Goal: Task Accomplishment & Management: Manage account settings

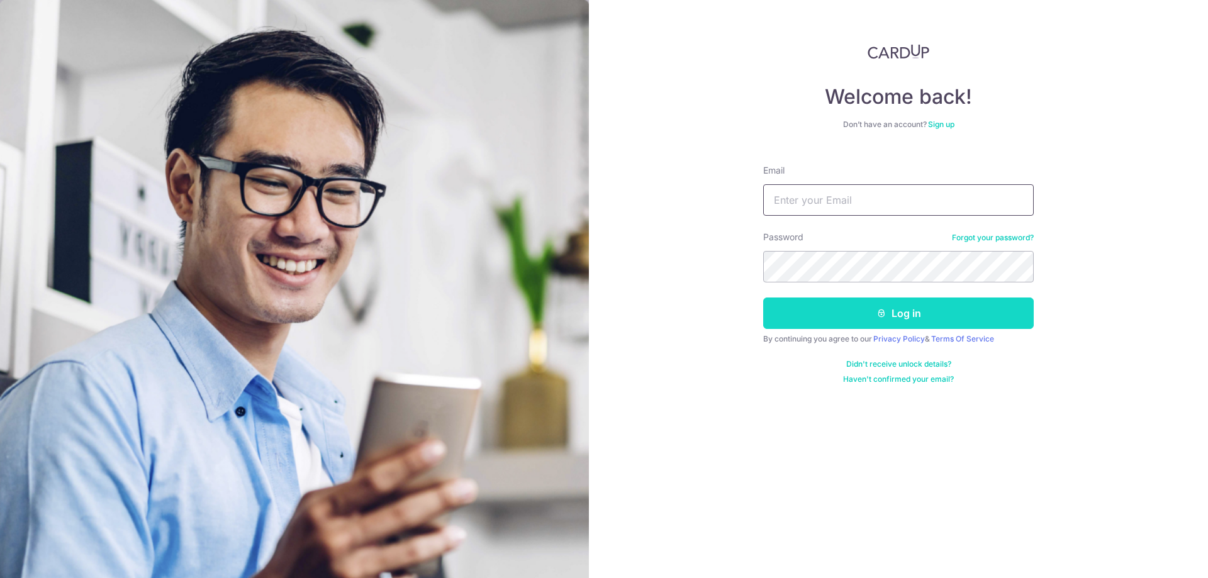
type input "[PERSON_NAME][EMAIL_ADDRESS][DOMAIN_NAME]"
click at [852, 312] on button "Log in" at bounding box center [898, 313] width 271 height 31
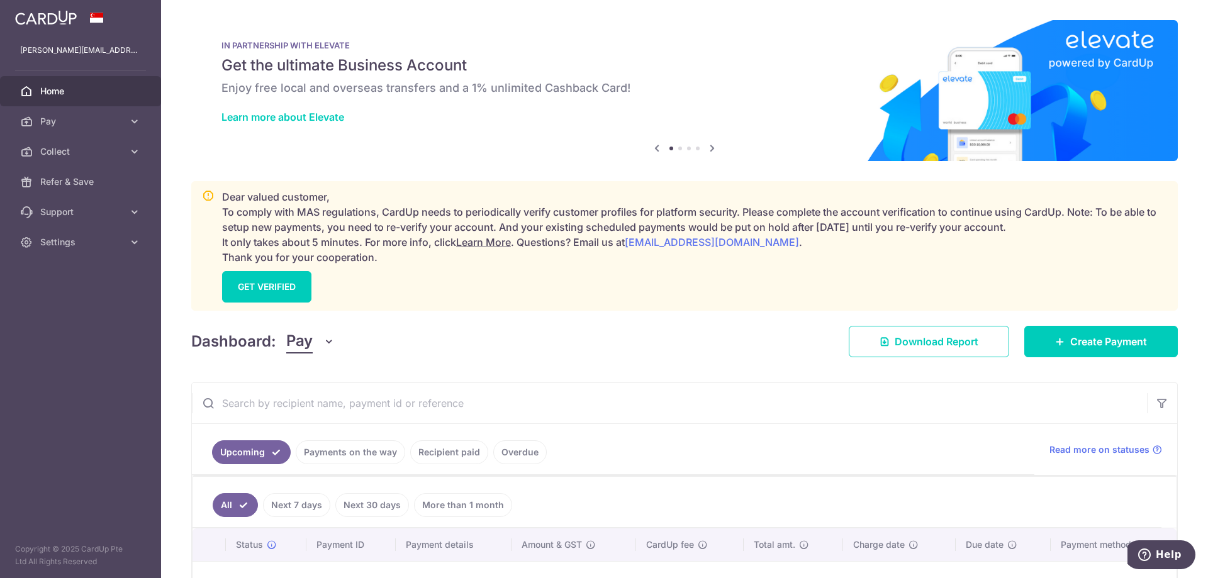
click at [340, 457] on link "Payments on the way" at bounding box center [350, 452] width 109 height 24
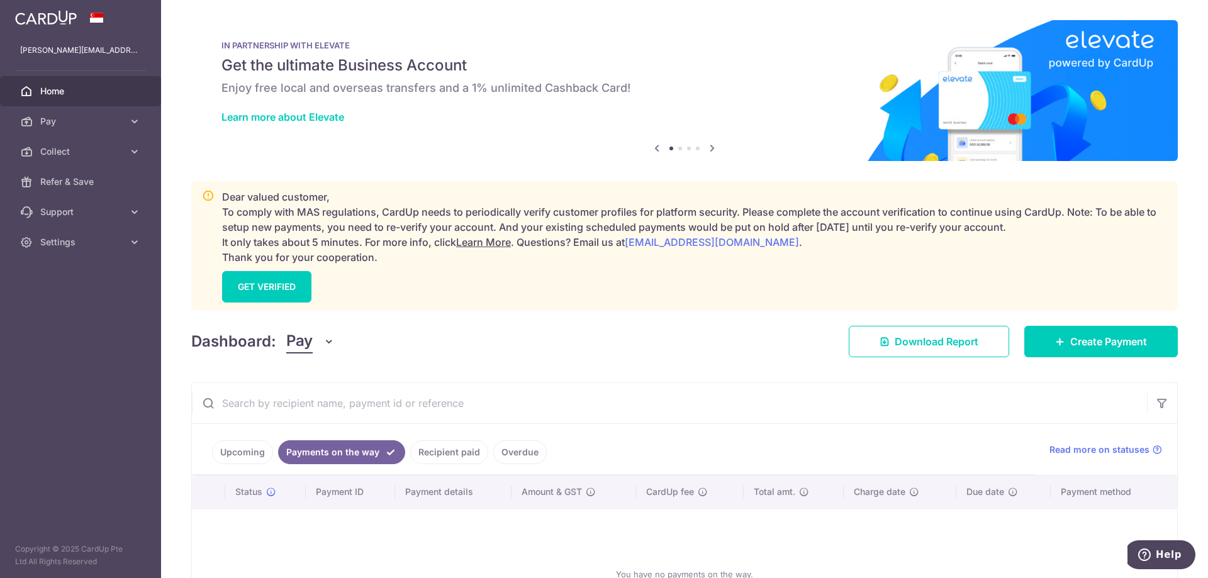
click at [317, 345] on button "Pay" at bounding box center [310, 342] width 48 height 24
click at [313, 406] on link "Collect" at bounding box center [352, 407] width 131 height 30
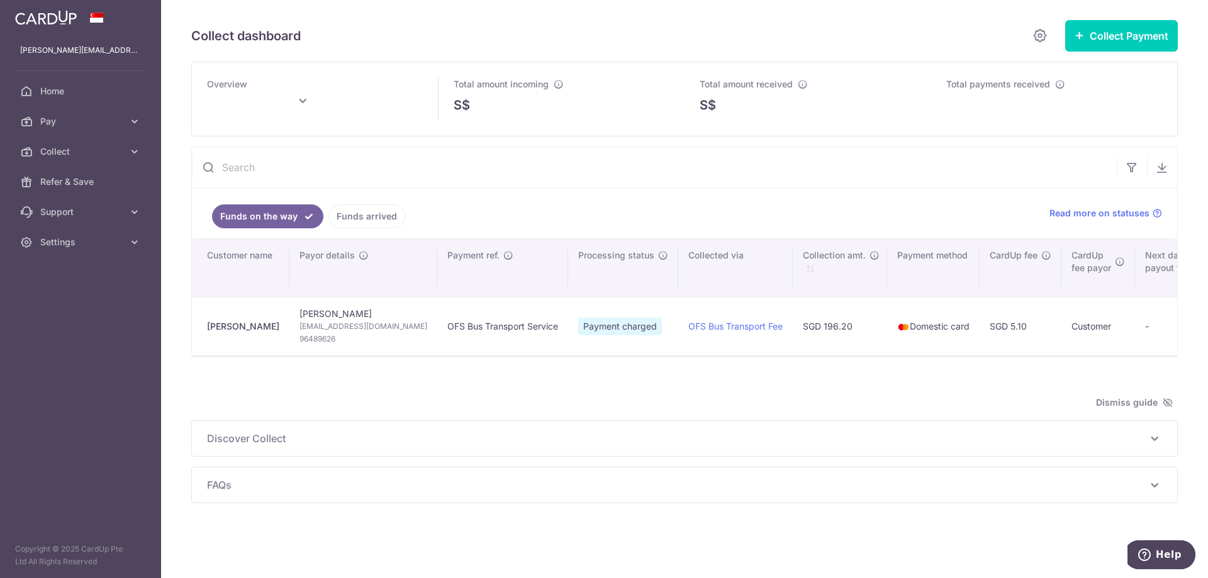
type input "[DATE]"
click at [48, 87] on span "Home" at bounding box center [81, 91] width 83 height 13
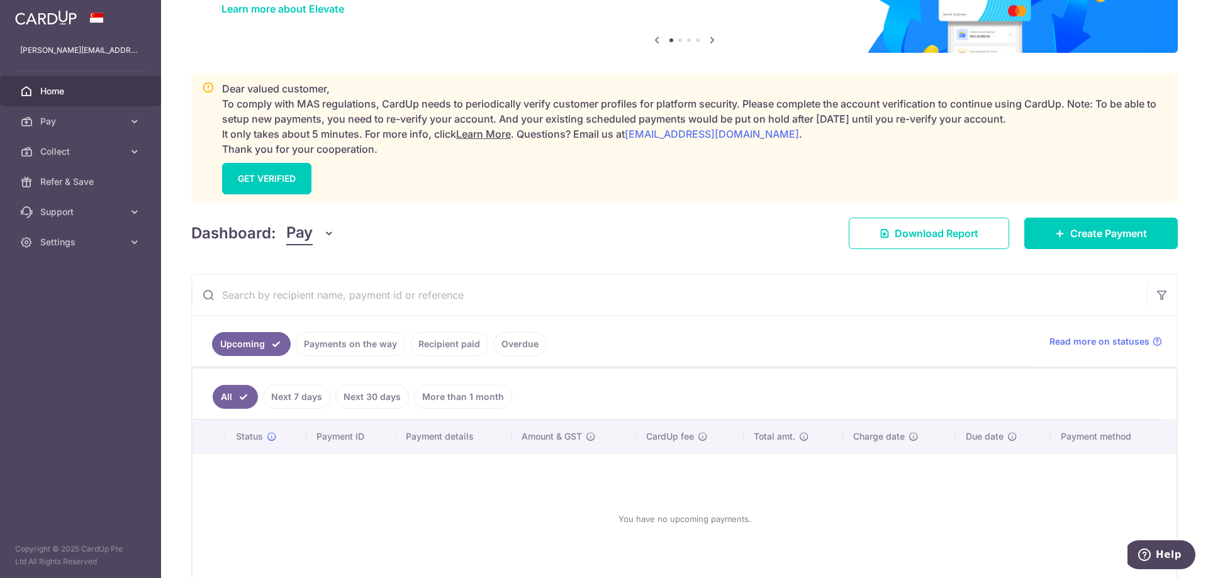
scroll to position [176, 0]
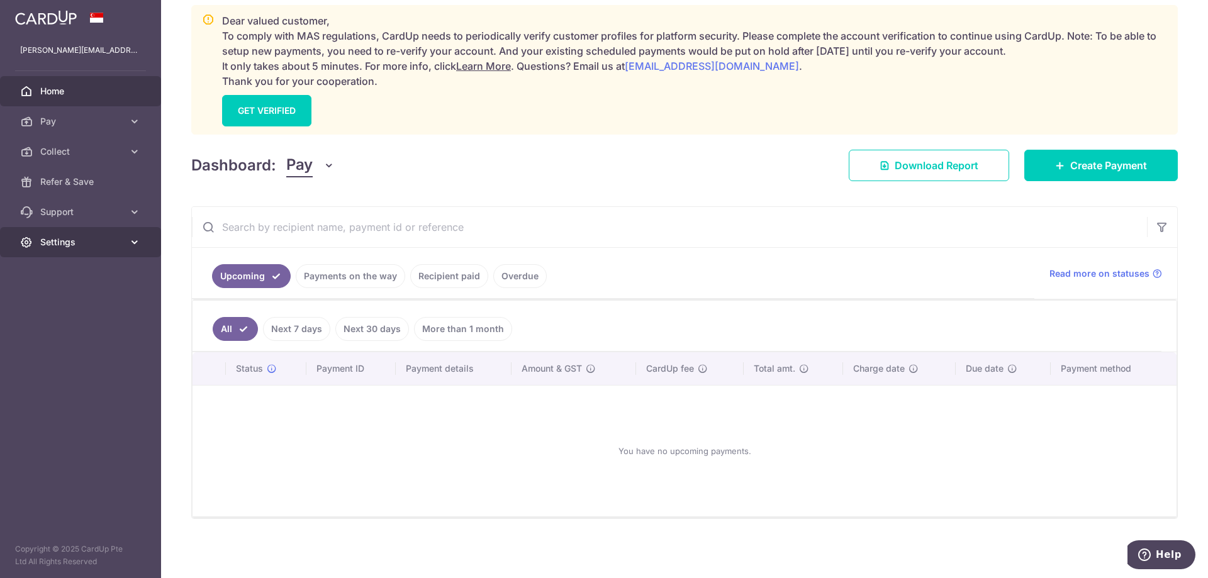
click at [131, 245] on icon at bounding box center [134, 242] width 13 height 13
